Goal: Information Seeking & Learning: Learn about a topic

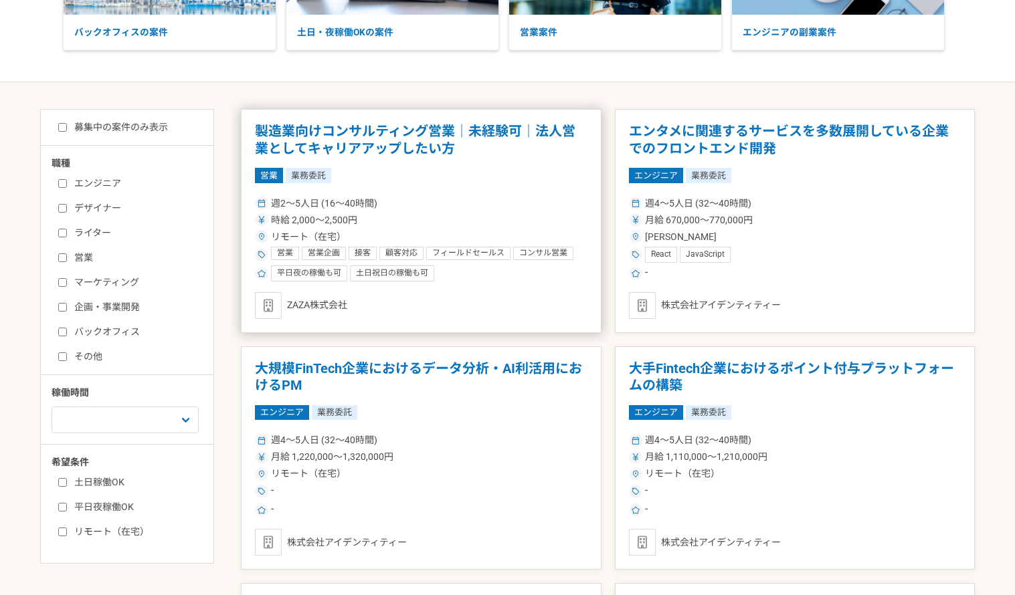
scroll to position [201, 0]
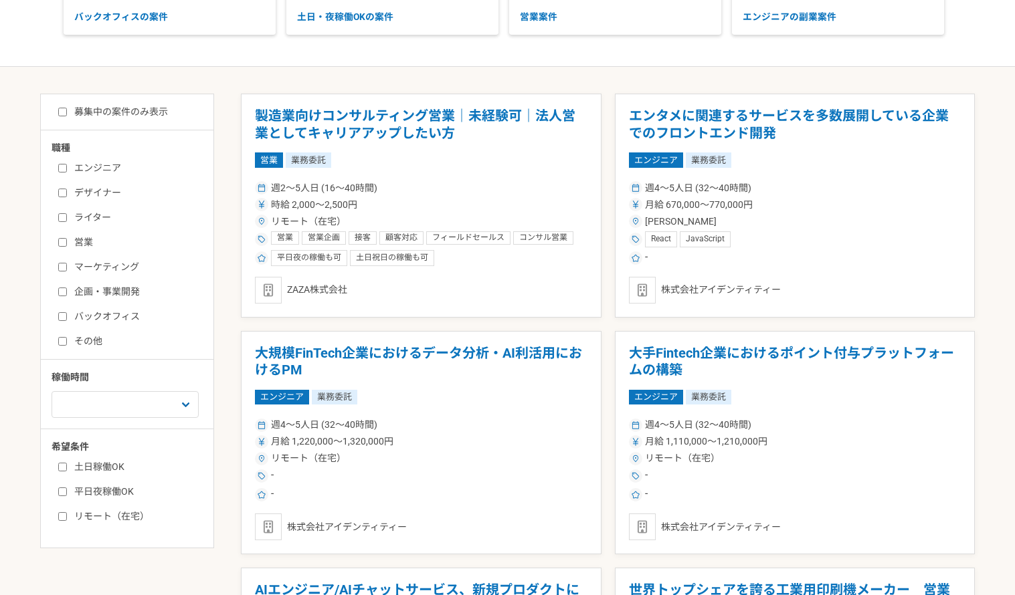
click at [61, 244] on input "営業" at bounding box center [62, 242] width 9 height 9
checkbox input "true"
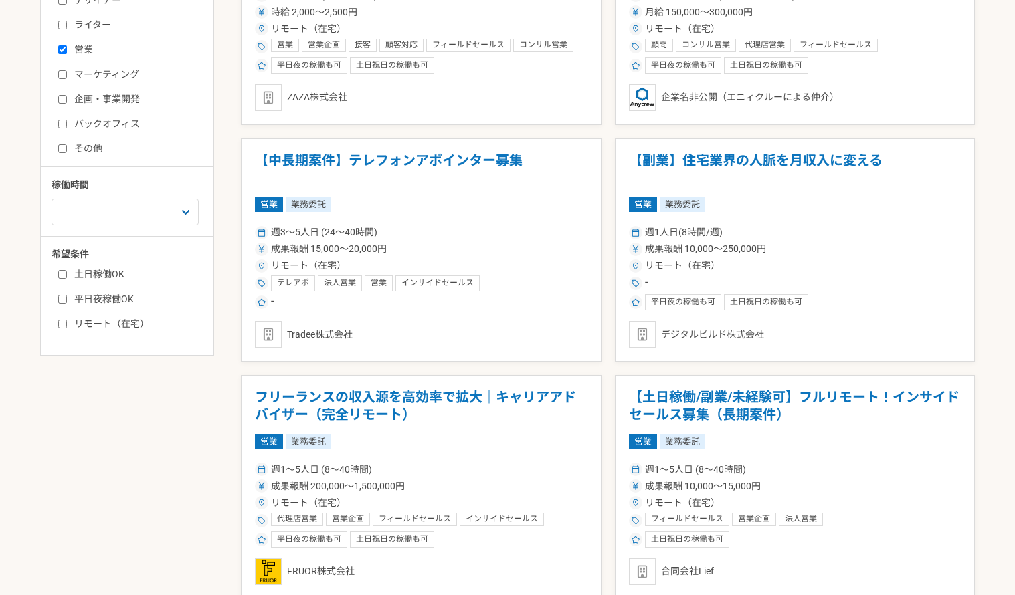
scroll to position [401, 0]
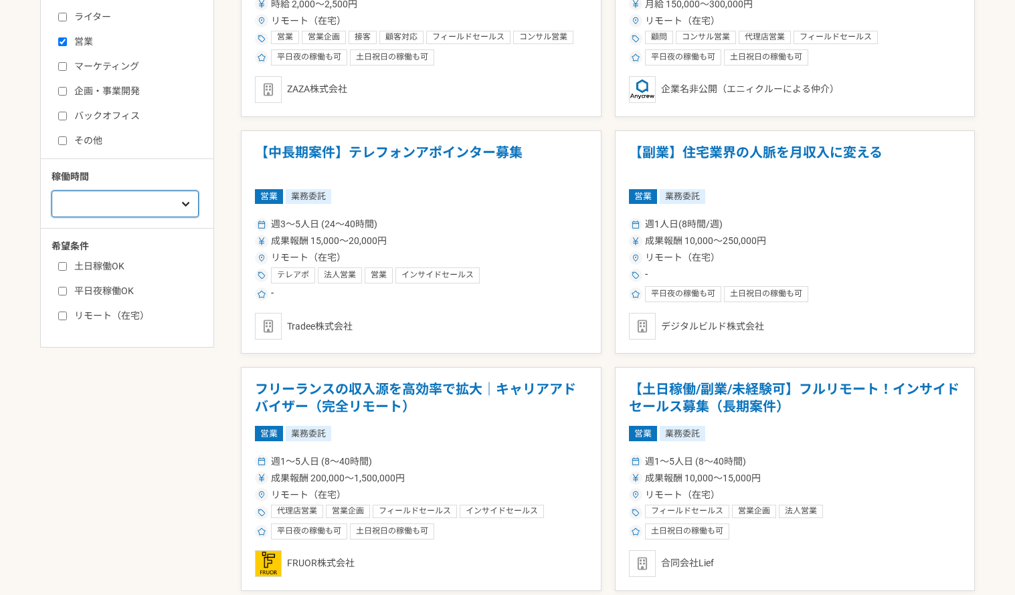
click at [96, 205] on select "週1人日（8時間）以下 週2人日（16時間）以下 週3人日（24時間）以下 週4人日（32時間）以下 週5人日（40時間）以下" at bounding box center [125, 204] width 147 height 27
select select "5"
click at [52, 217] on select "週1人日（8時間）以下 週2人日（16時間）以下 週3人日（24時間）以下 週4人日（32時間）以下 週5人日（40時間）以下" at bounding box center [125, 204] width 147 height 27
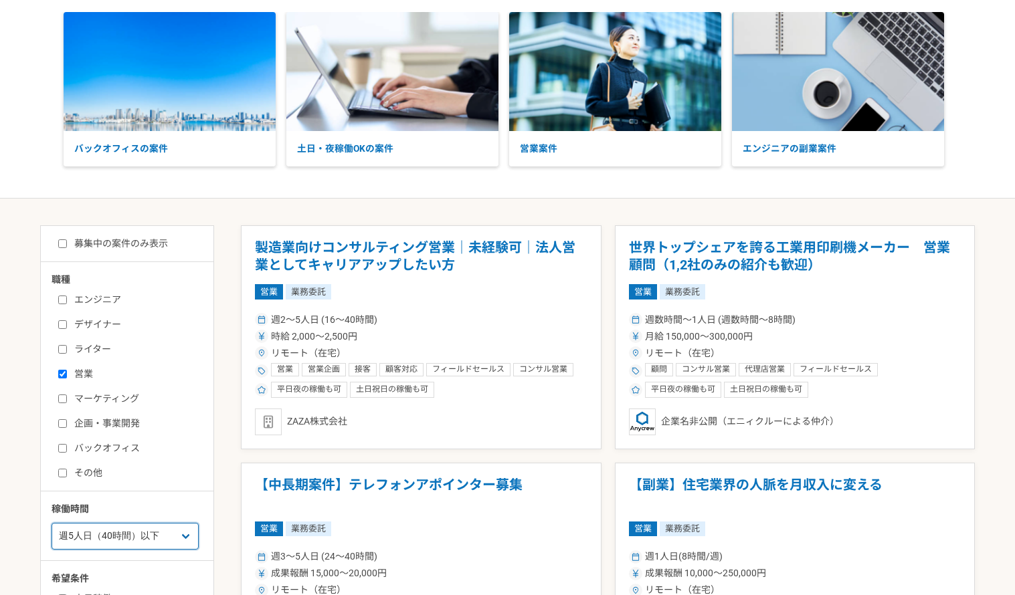
scroll to position [67, 0]
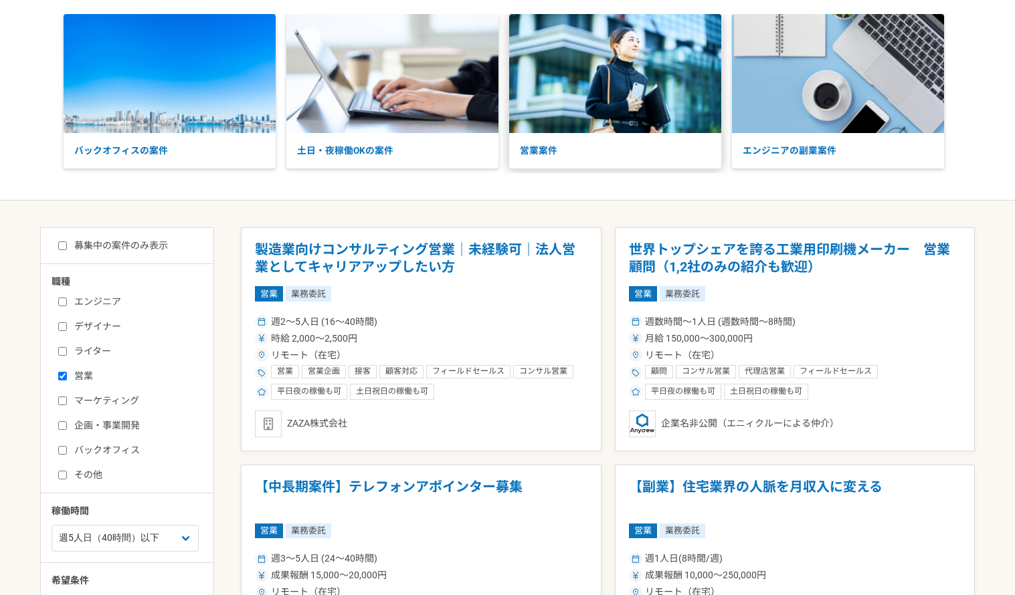
click at [629, 74] on img at bounding box center [615, 73] width 212 height 119
drag, startPoint x: 110, startPoint y: 0, endPoint x: 610, endPoint y: 420, distance: 652.0
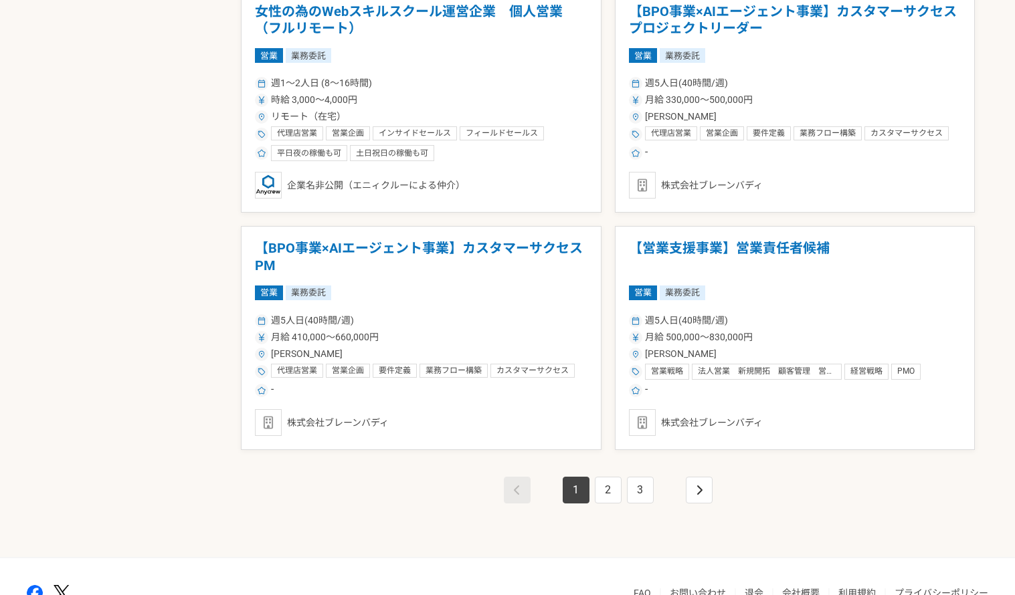
scroll to position [2282, 0]
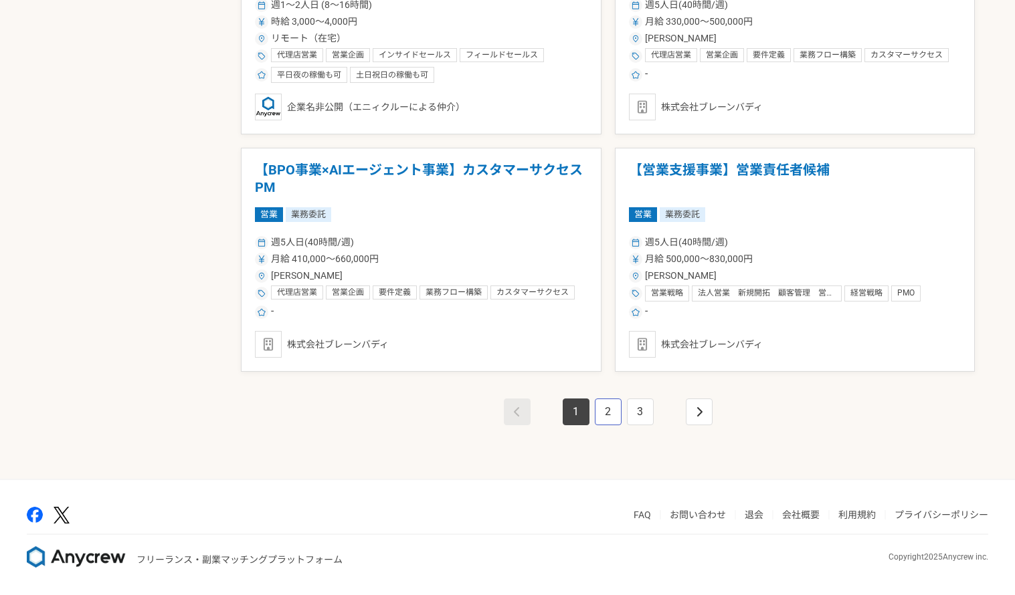
click at [609, 406] on link "2" at bounding box center [608, 412] width 27 height 27
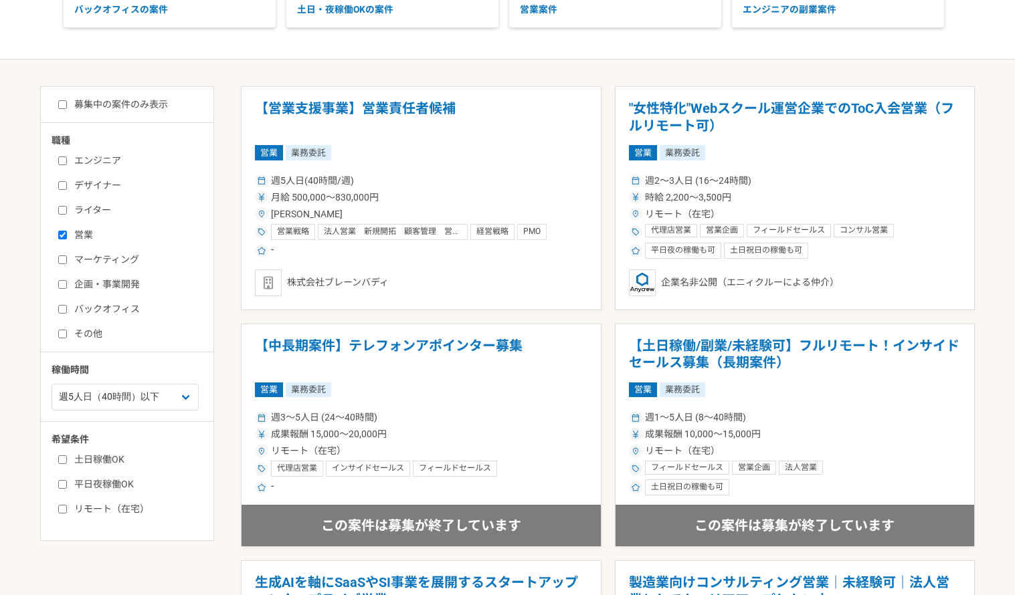
scroll to position [201, 0]
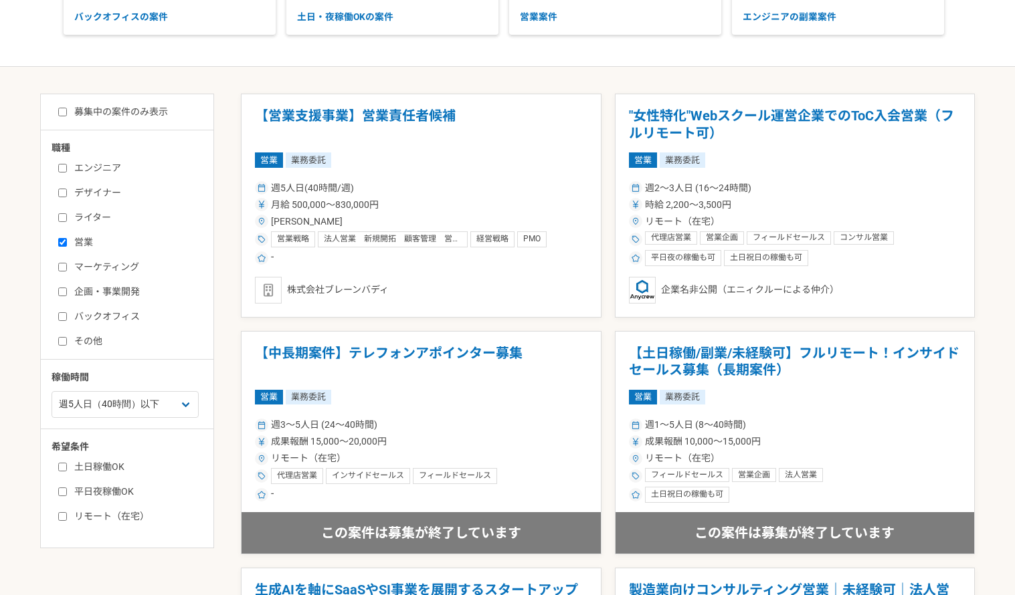
click at [60, 110] on input "募集中の案件のみ表示" at bounding box center [62, 112] width 9 height 9
checkbox input "true"
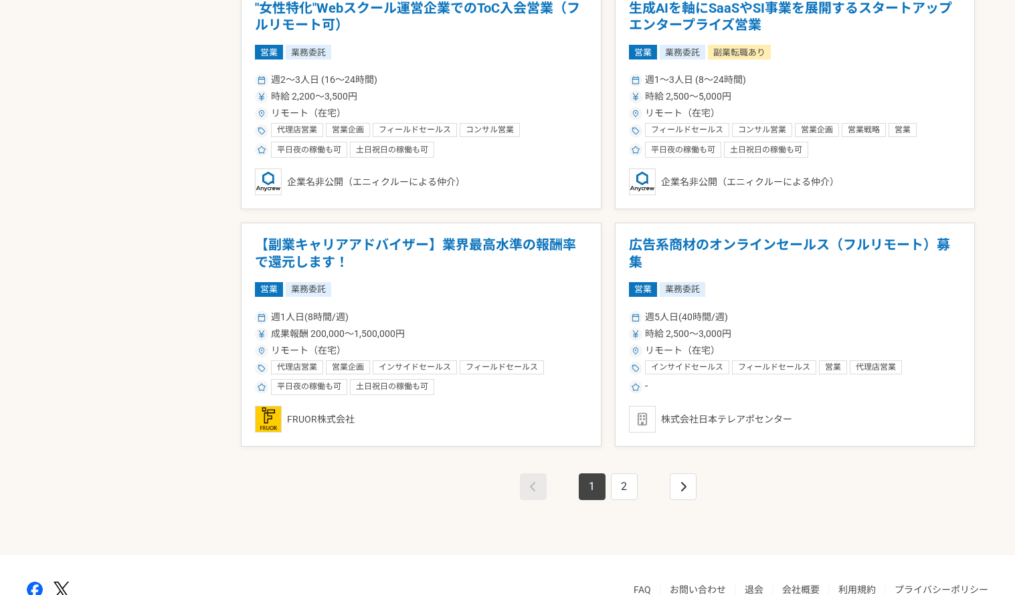
scroll to position [2208, 0]
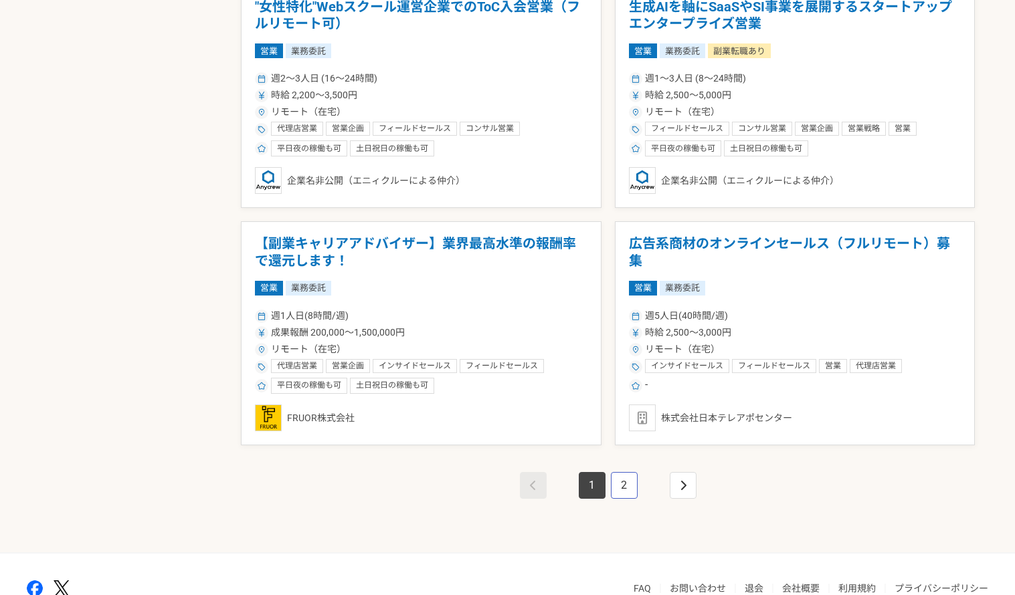
click at [624, 481] on link "2" at bounding box center [624, 485] width 27 height 27
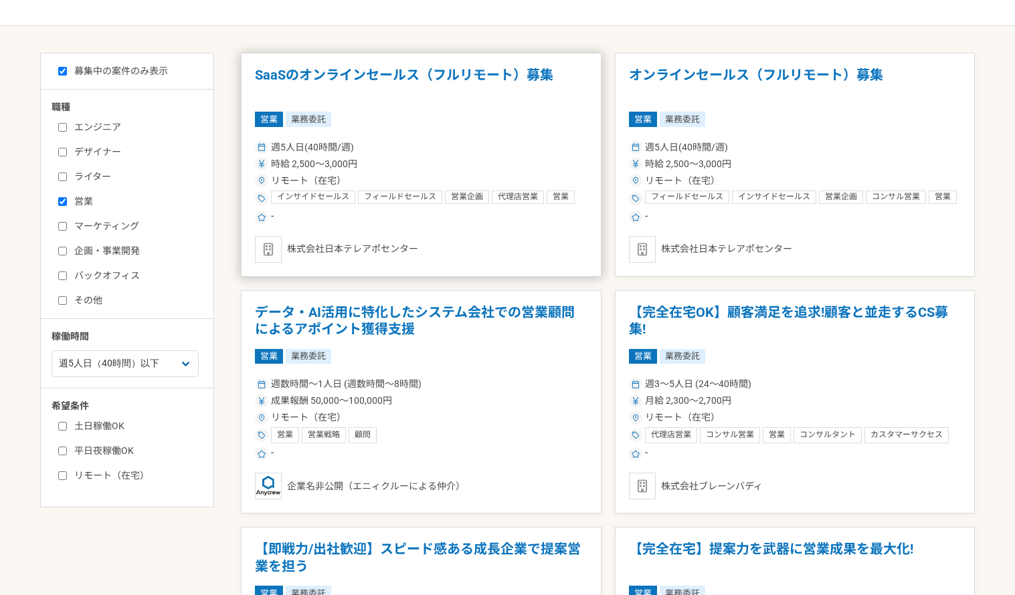
scroll to position [268, 0]
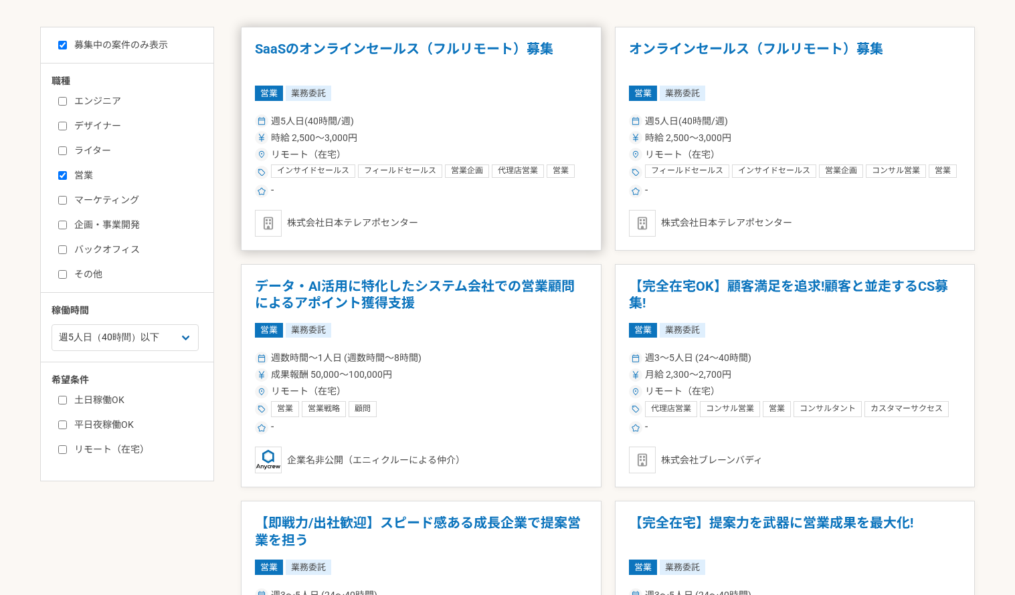
click at [393, 108] on article "SaaSのオンラインセールス（フルリモート）募集 営業 業務委託 週5人日(40時間/週) 時給 2,500〜3,000円 リモート（在宅） インサイドセール…" at bounding box center [421, 139] width 361 height 224
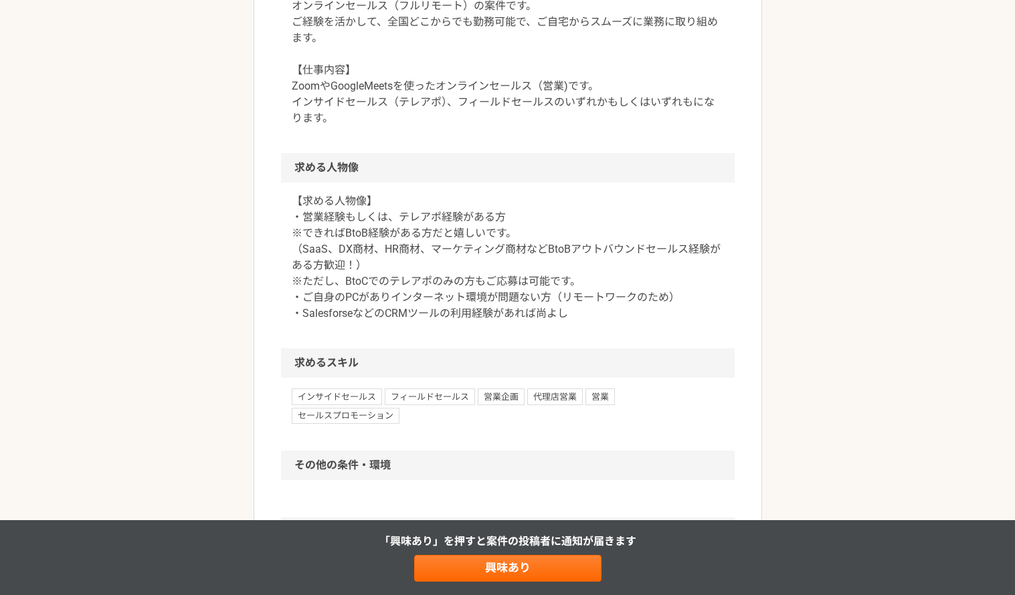
scroll to position [979, 0]
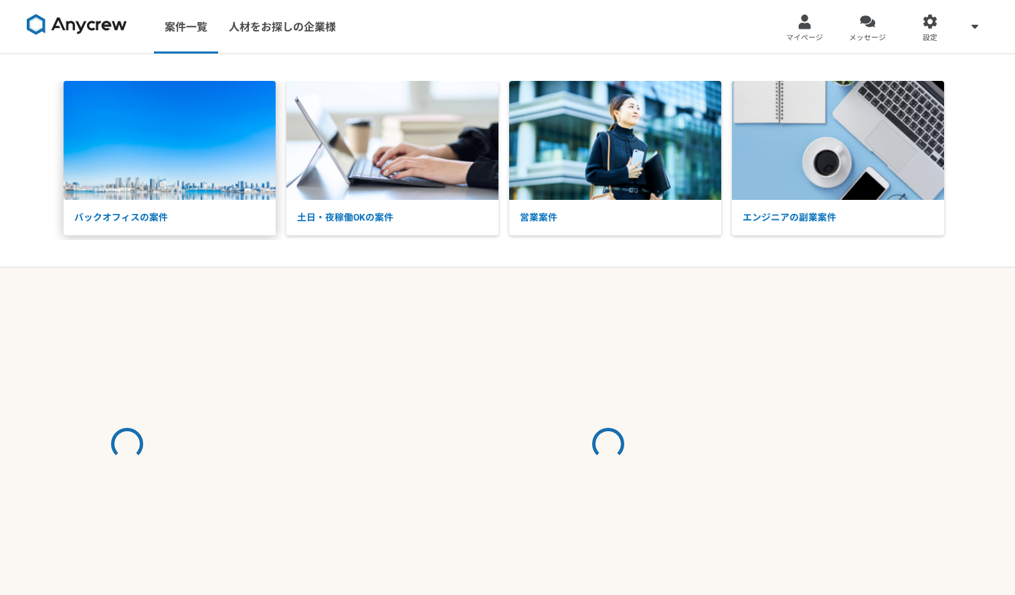
select select "5"
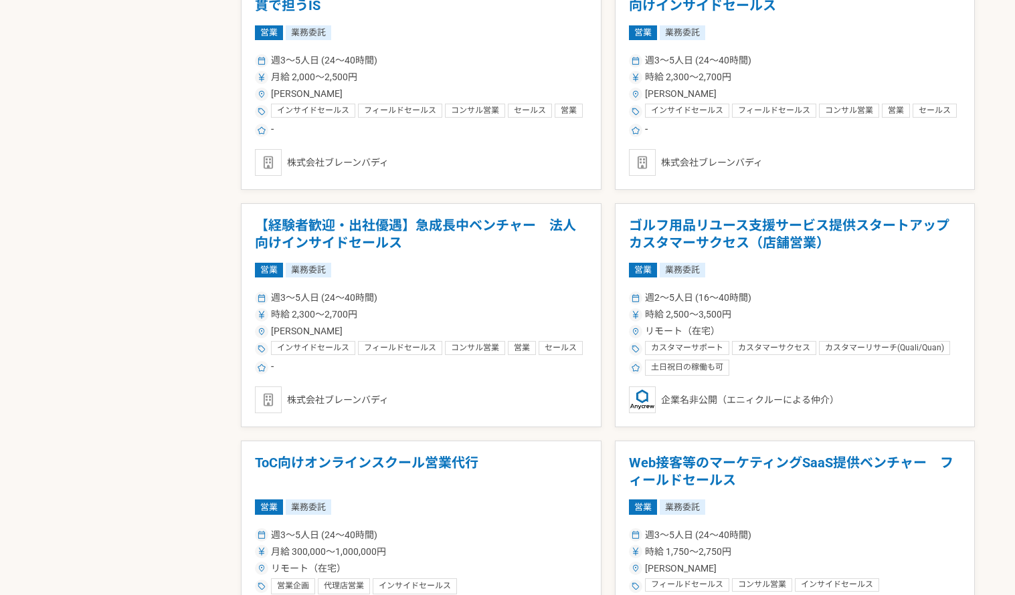
scroll to position [1071, 0]
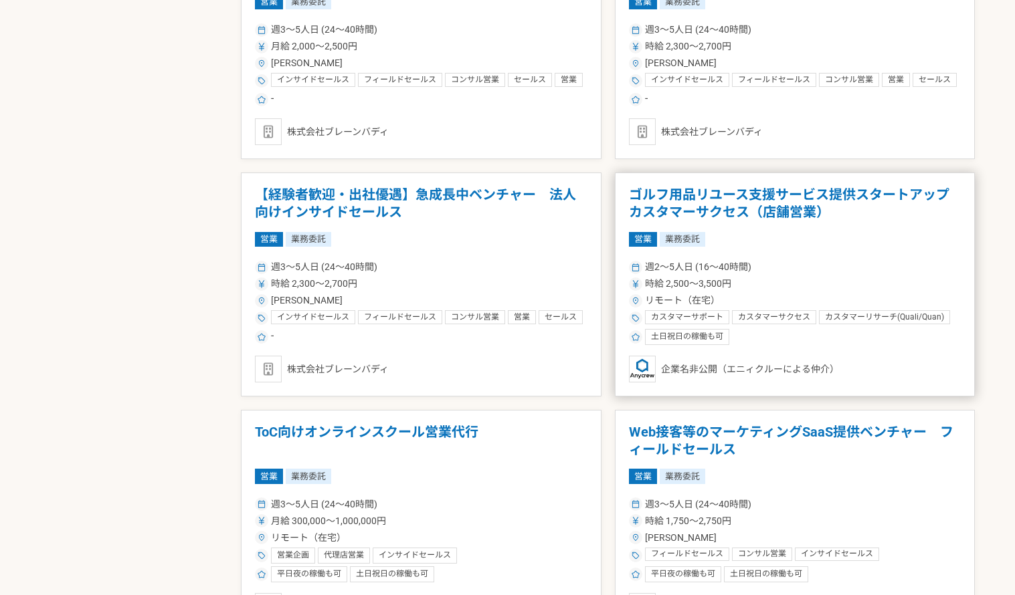
click at [737, 219] on h1 "ゴルフ用品リユース支援サービス提供スタートアップ　カスタマーサクセス（店舗営業）" at bounding box center [795, 204] width 333 height 34
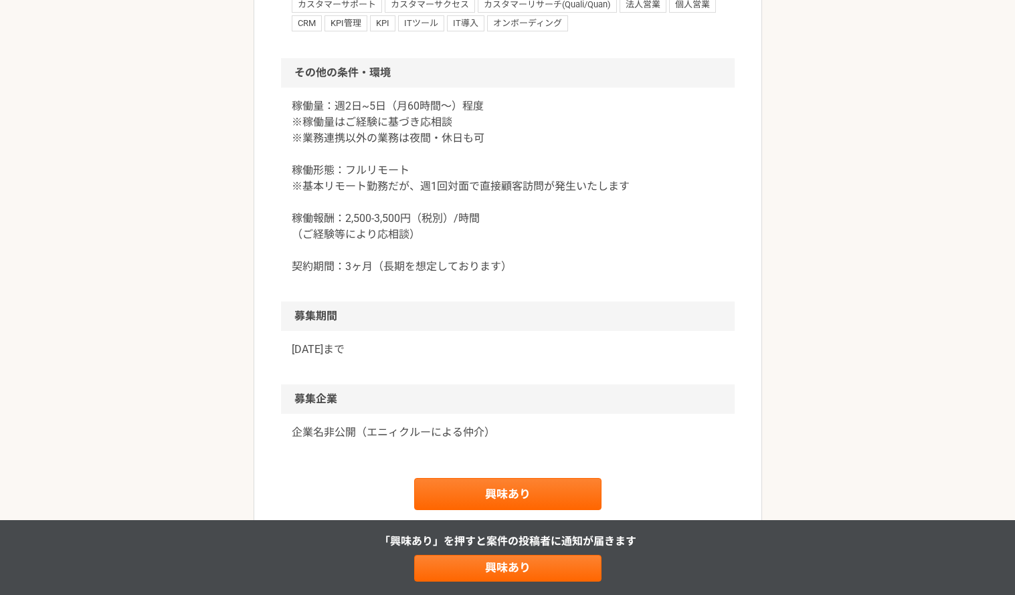
scroll to position [1271, 0]
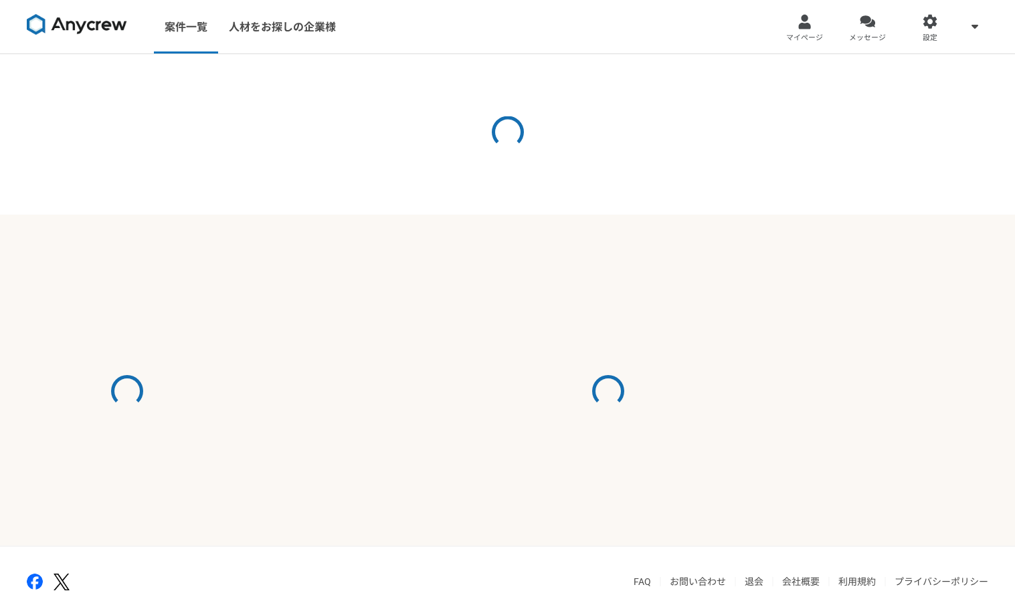
select select "5"
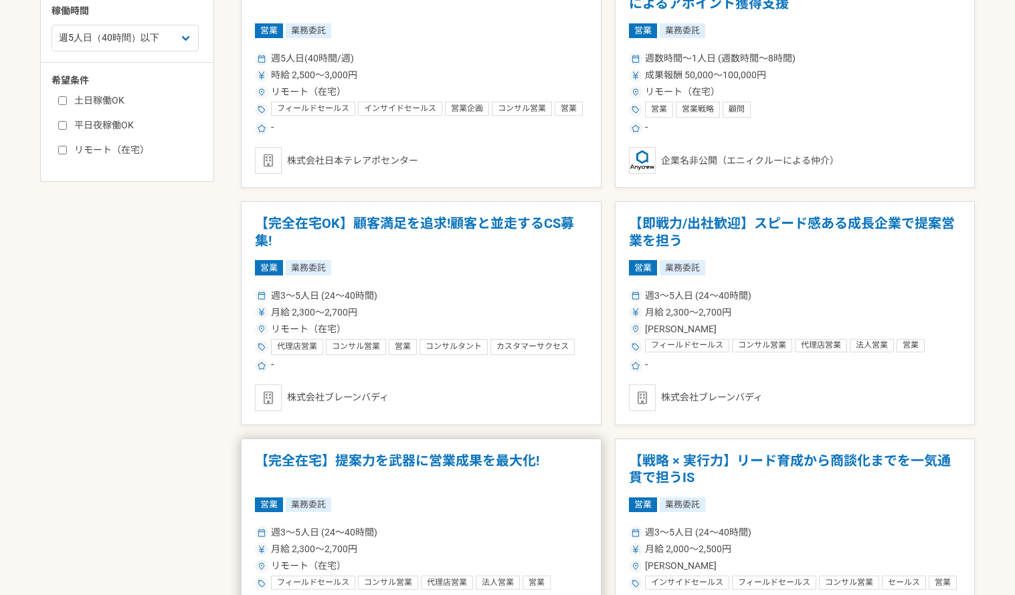
scroll to position [566, 0]
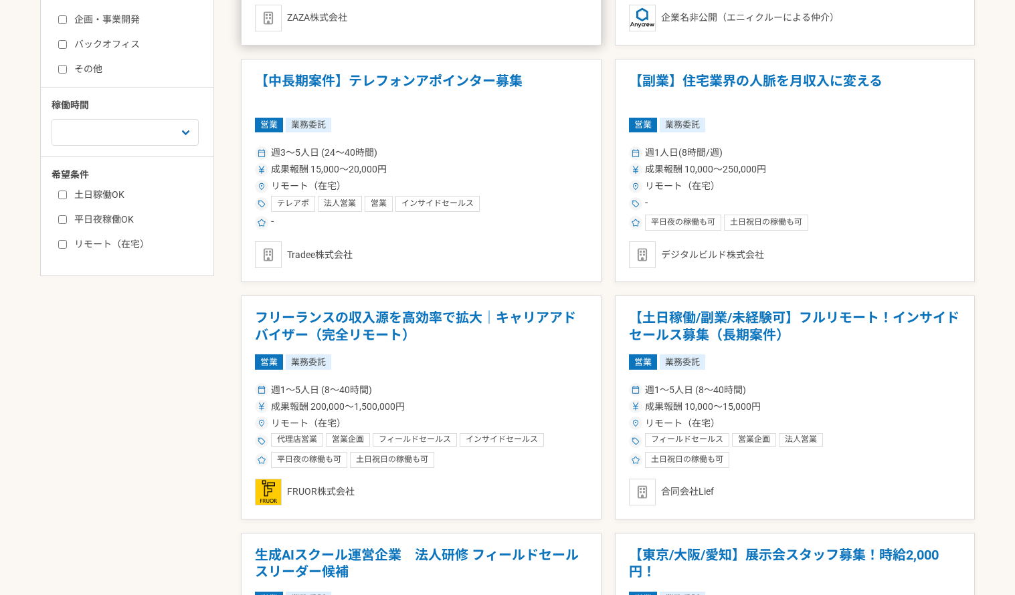
scroll to position [535, 0]
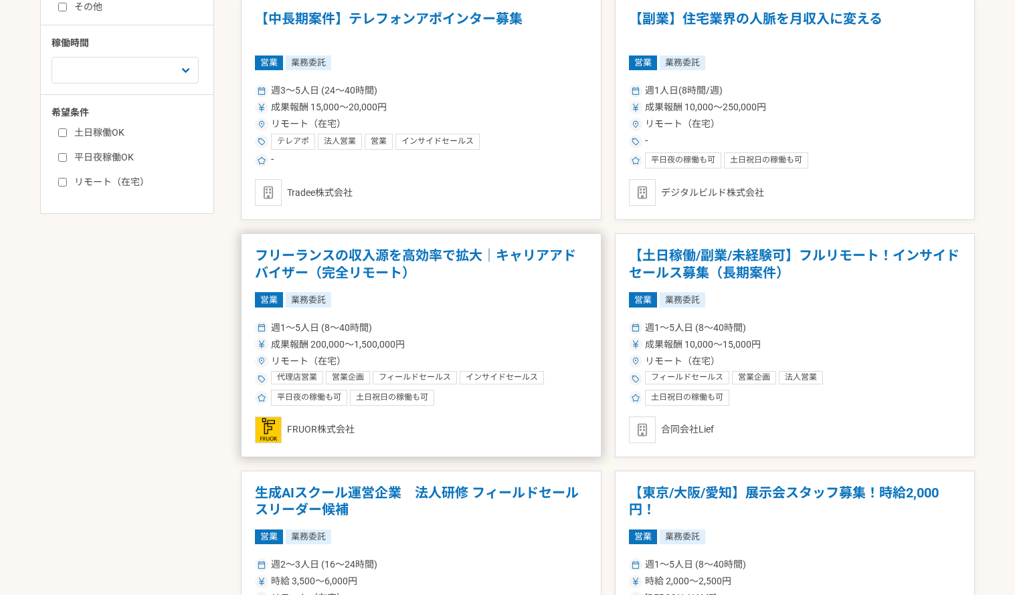
click at [377, 272] on h1 "フリーランスの収入源を高効率で拡大｜キャリアアドバイザー（完全リモート）" at bounding box center [421, 265] width 333 height 34
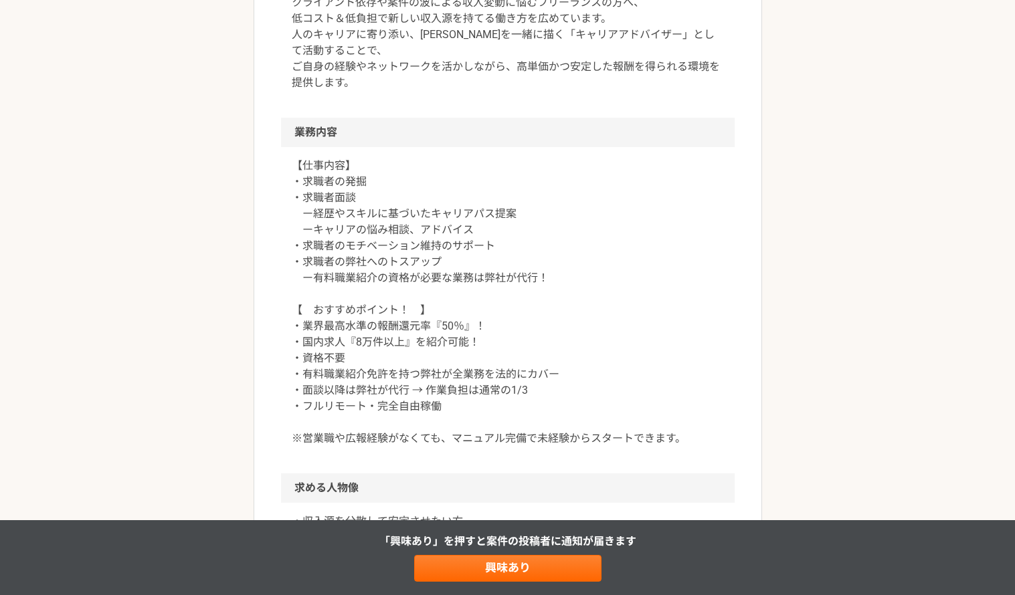
scroll to position [602, 0]
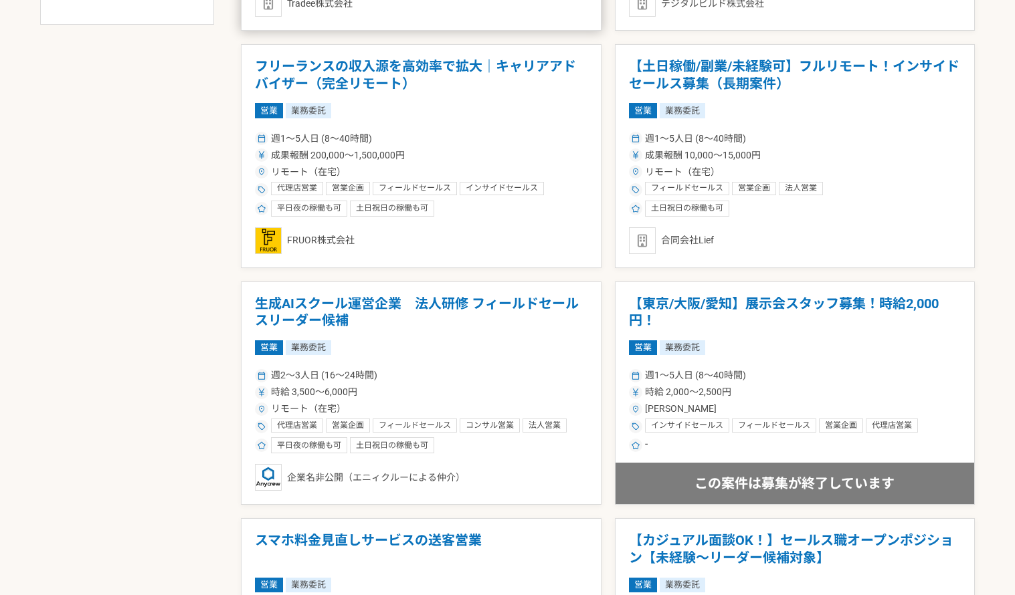
scroll to position [736, 0]
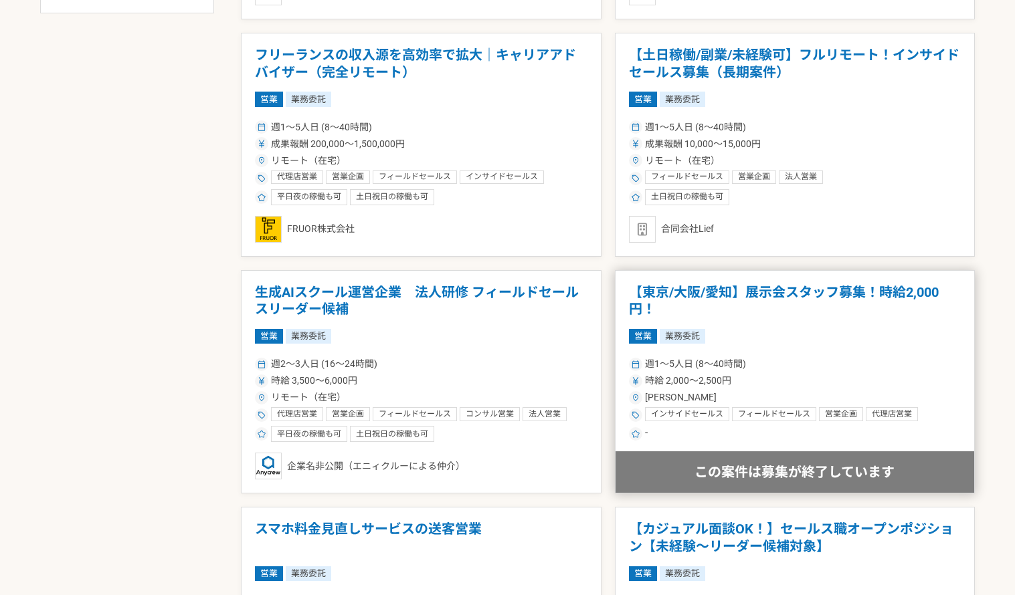
click at [830, 341] on div "営業 業務委託" at bounding box center [795, 336] width 333 height 15
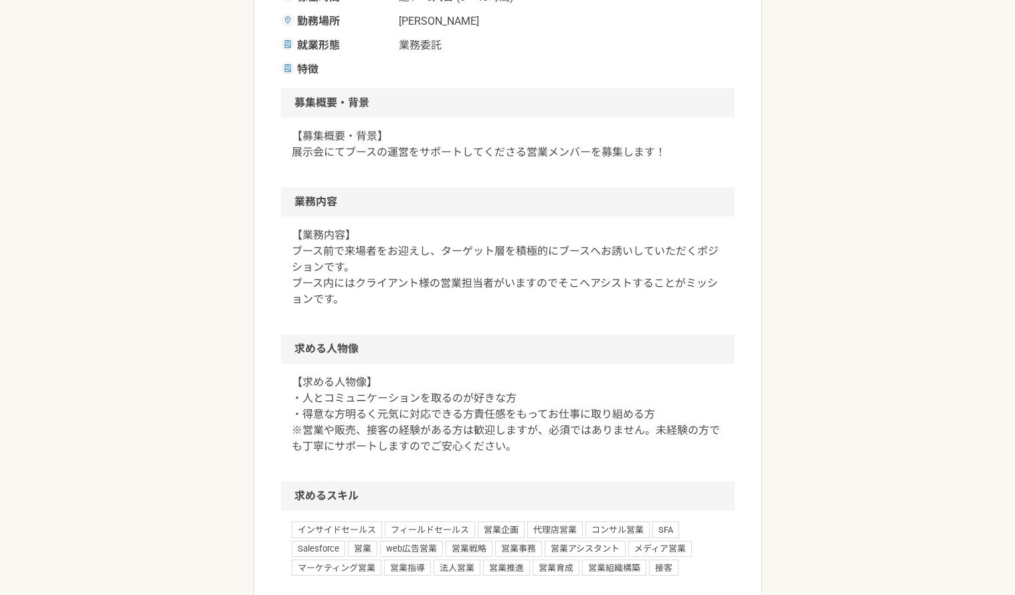
scroll to position [468, 0]
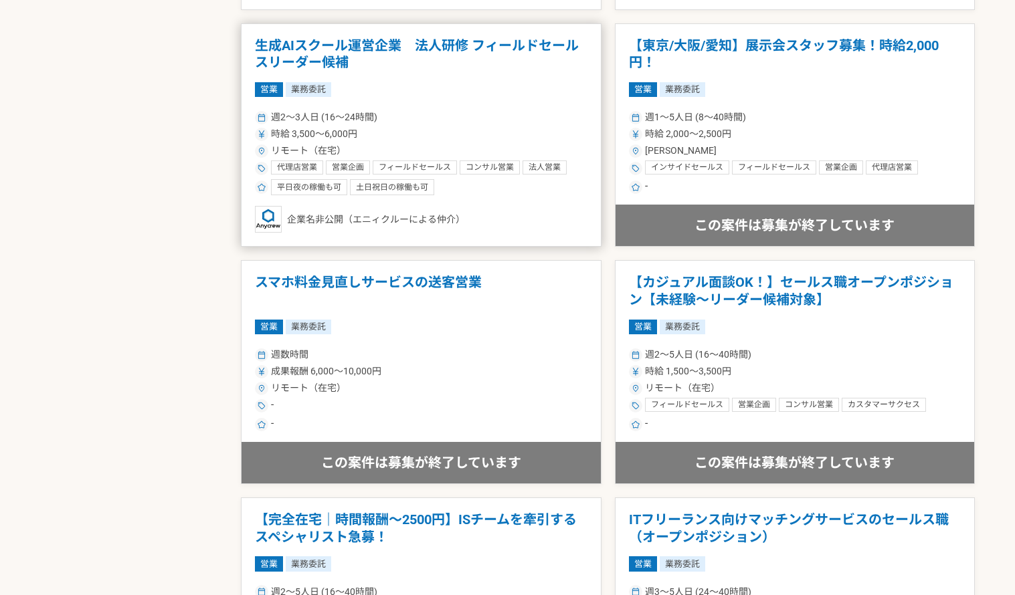
scroll to position [1004, 0]
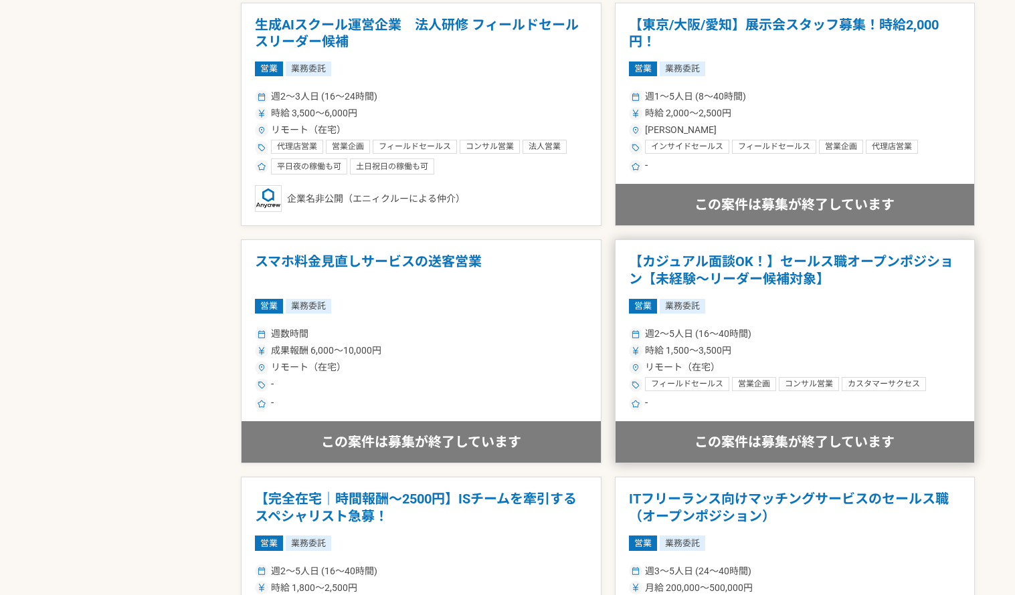
click at [792, 275] on h1 "【カジュアル面談OK！】セールス職オープンポジション【未経験〜リーダー候補対象】" at bounding box center [795, 271] width 333 height 34
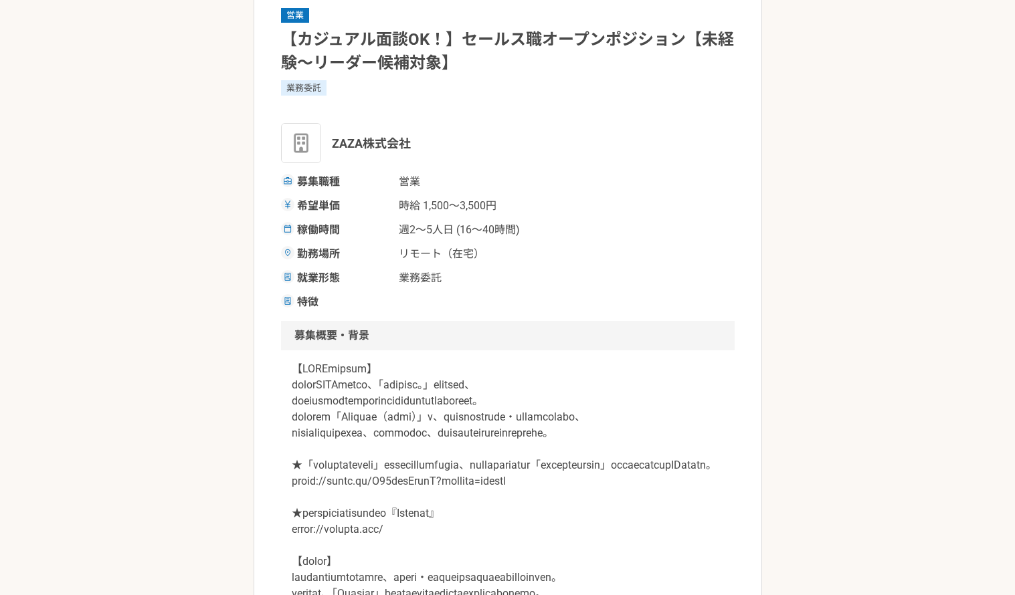
scroll to position [201, 0]
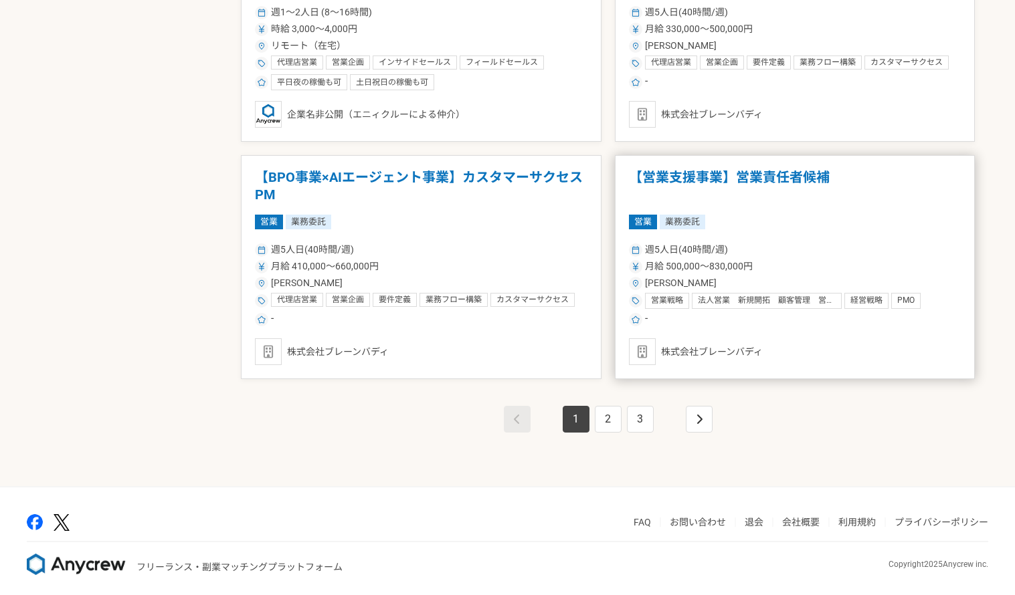
scroll to position [2275, 0]
click at [742, 176] on h1 "【営業支援事業】営業責任者候補" at bounding box center [795, 186] width 333 height 34
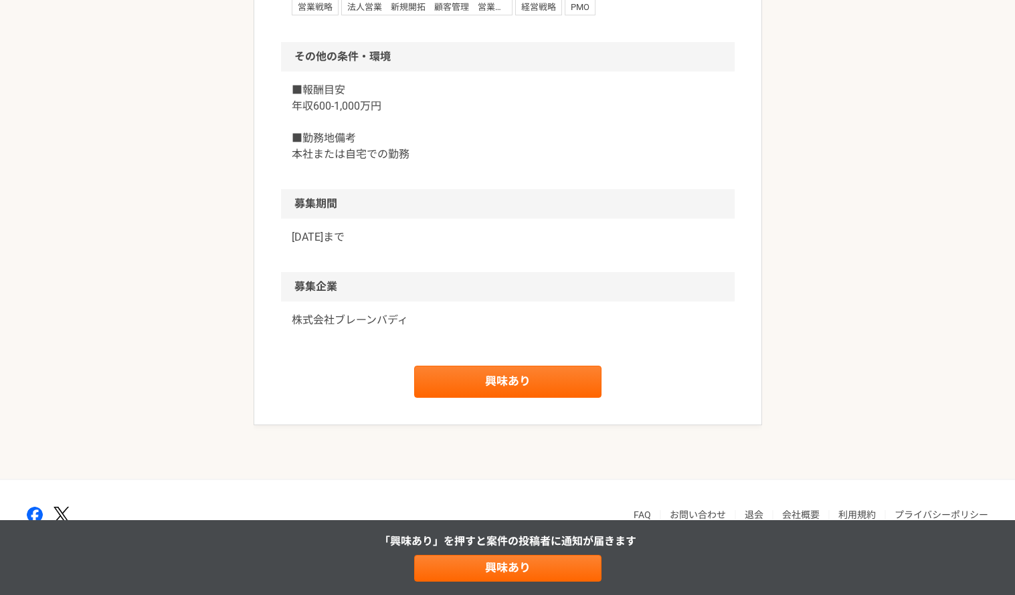
scroll to position [1539, 0]
